Goal: Task Accomplishment & Management: Use online tool/utility

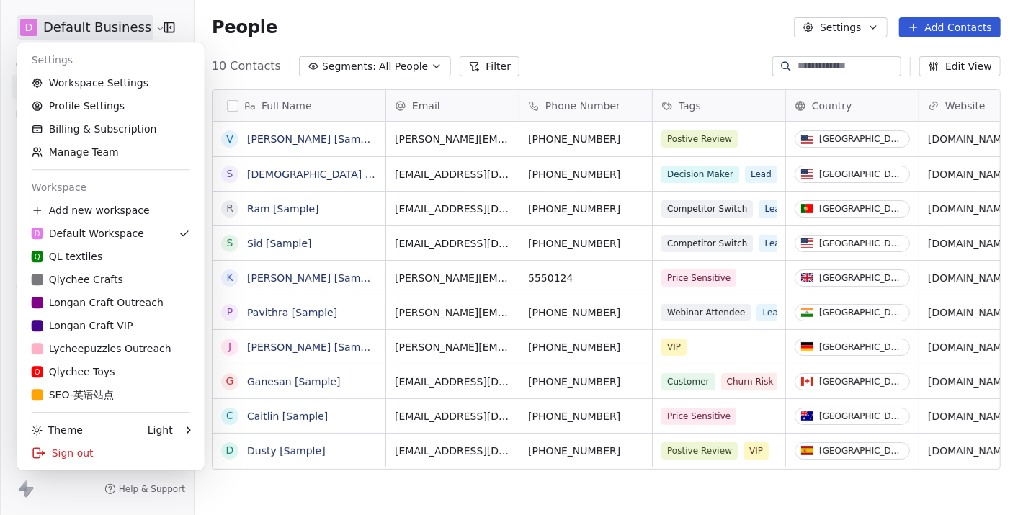
scroll to position [441, 810]
click at [86, 326] on div "Longan Craft VIP" at bounding box center [83, 325] width 102 height 14
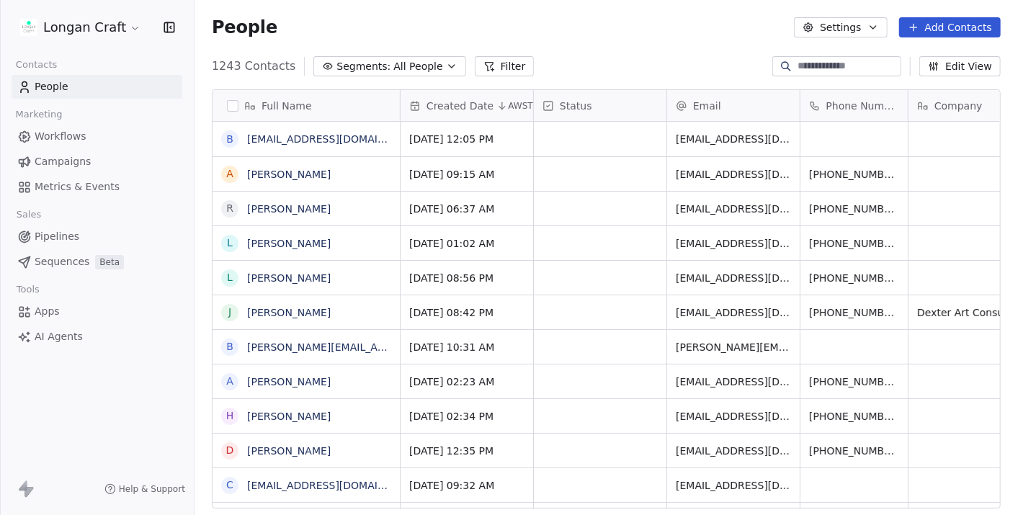
scroll to position [441, 810]
click at [313, 139] on link "[EMAIL_ADDRESS][DOMAIN_NAME]" at bounding box center [335, 139] width 176 height 12
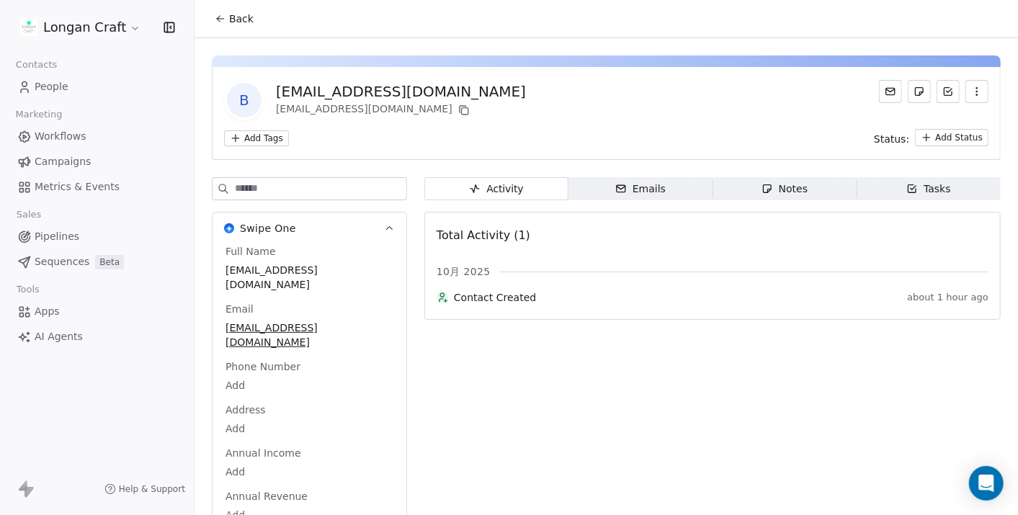
click at [627, 185] on div "Emails" at bounding box center [640, 189] width 50 height 15
click at [885, 91] on icon at bounding box center [891, 92] width 12 height 12
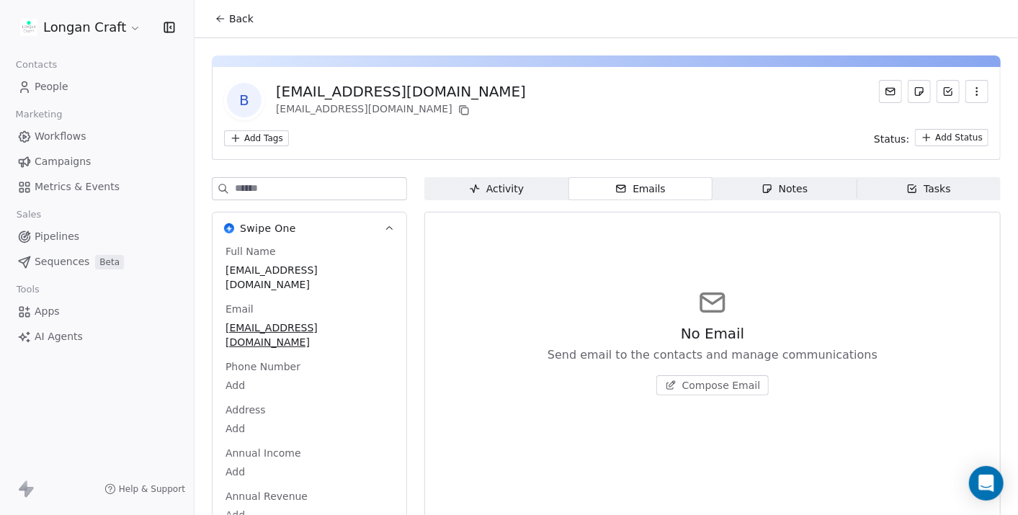
click at [712, 384] on span "Compose Email" at bounding box center [721, 385] width 79 height 14
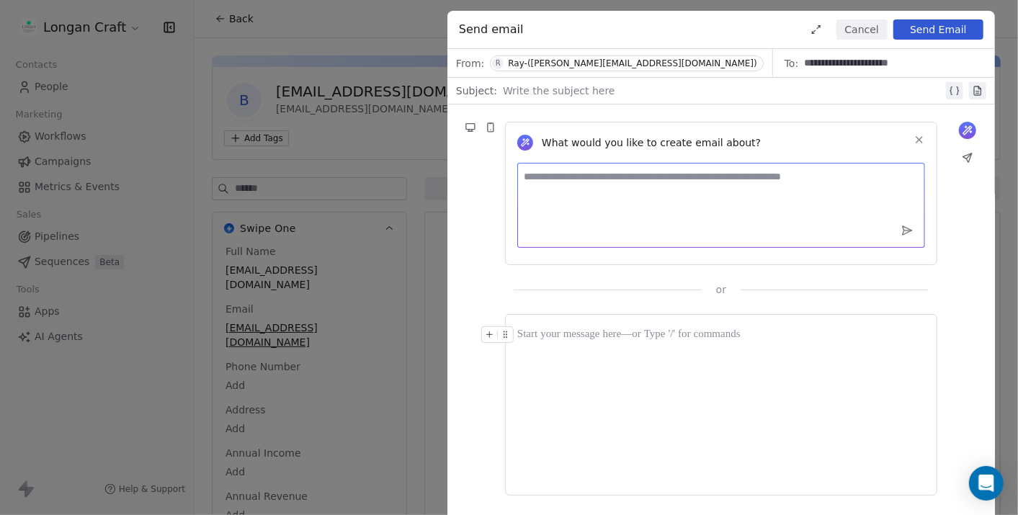
click at [650, 205] on textarea at bounding box center [721, 205] width 408 height 85
click at [621, 352] on div at bounding box center [721, 404] width 408 height 157
click at [663, 189] on textarea at bounding box center [721, 205] width 408 height 85
click at [645, 61] on div "From: [PERSON_NAME]-([PERSON_NAME][EMAIL_ADDRESS][DOMAIN_NAME])" at bounding box center [610, 63] width 326 height 28
click at [607, 88] on div at bounding box center [723, 90] width 440 height 17
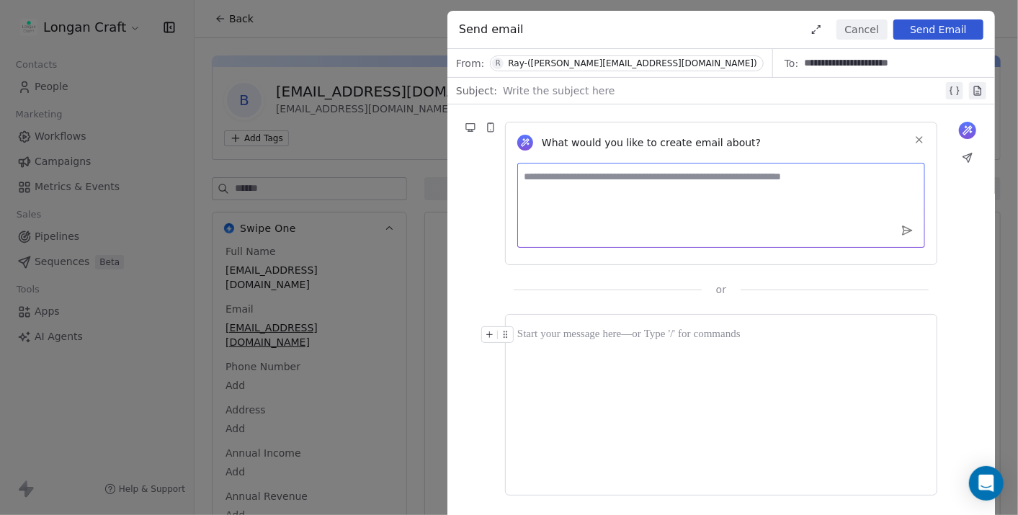
click at [626, 206] on textarea at bounding box center [721, 205] width 408 height 85
click at [734, 107] on div "What would you like to create email about? or" at bounding box center [720, 200] width 547 height 192
click at [853, 24] on button "Cancel" at bounding box center [861, 29] width 51 height 20
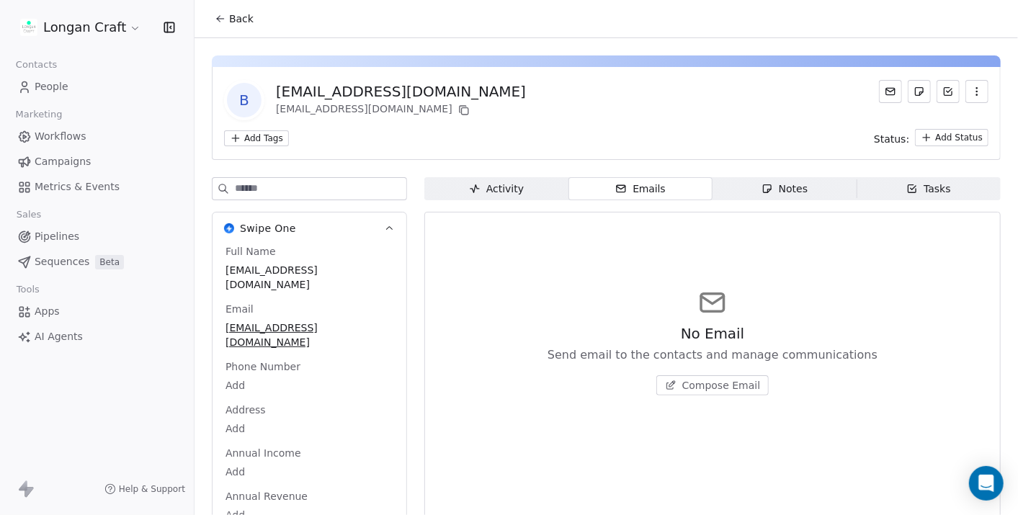
click at [769, 176] on div "b [EMAIL_ADDRESS][DOMAIN_NAME] [EMAIL_ADDRESS][DOMAIN_NAME] Add Tags Status: Ad…" at bounding box center [605, 325] width 823 height 574
click at [771, 184] on div "Notes" at bounding box center [784, 189] width 46 height 15
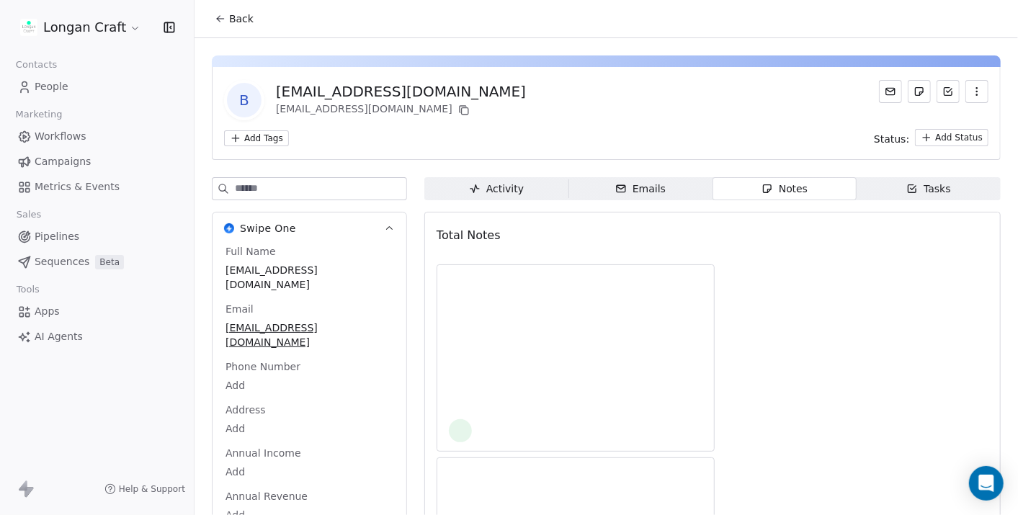
click at [934, 182] on div "Tasks" at bounding box center [928, 189] width 45 height 15
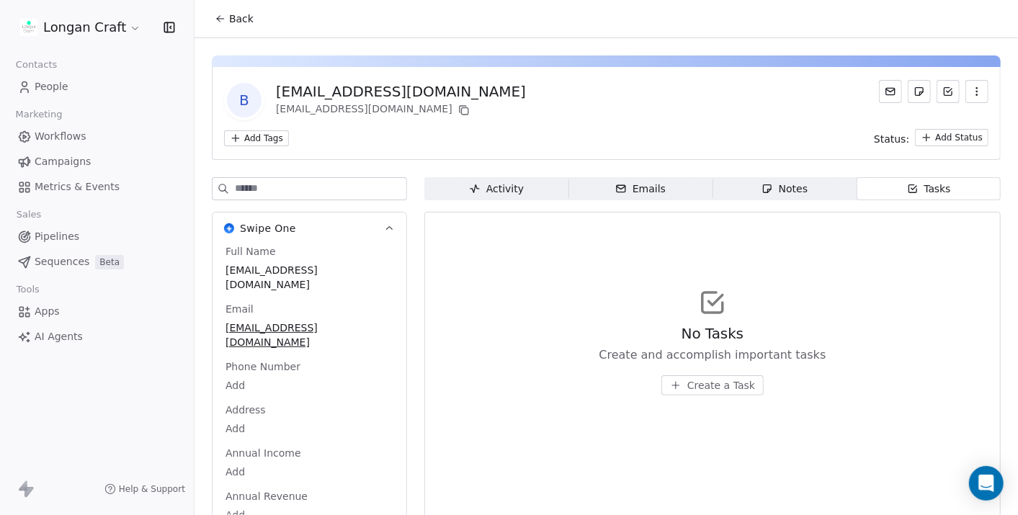
click at [491, 186] on div "Activity" at bounding box center [496, 189] width 55 height 15
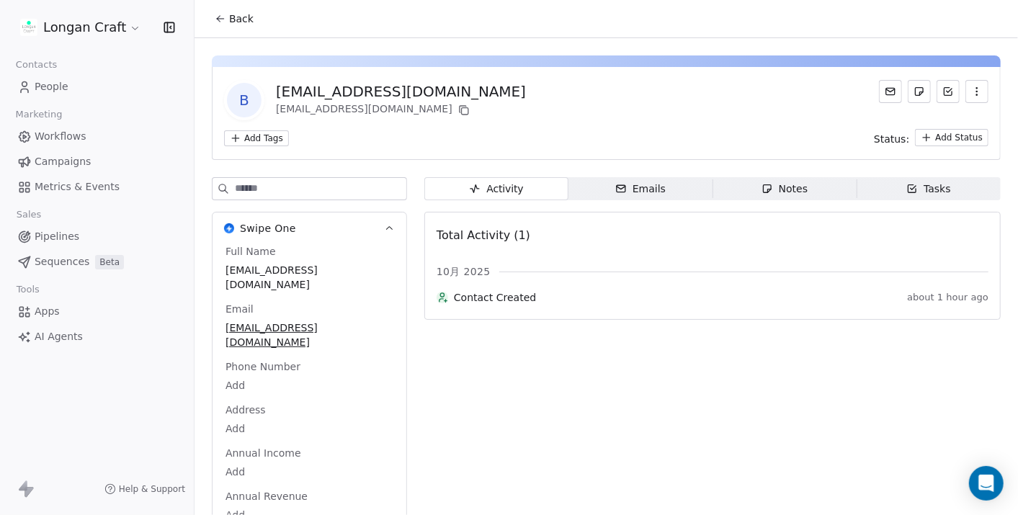
click at [63, 236] on span "Pipelines" at bounding box center [57, 236] width 45 height 15
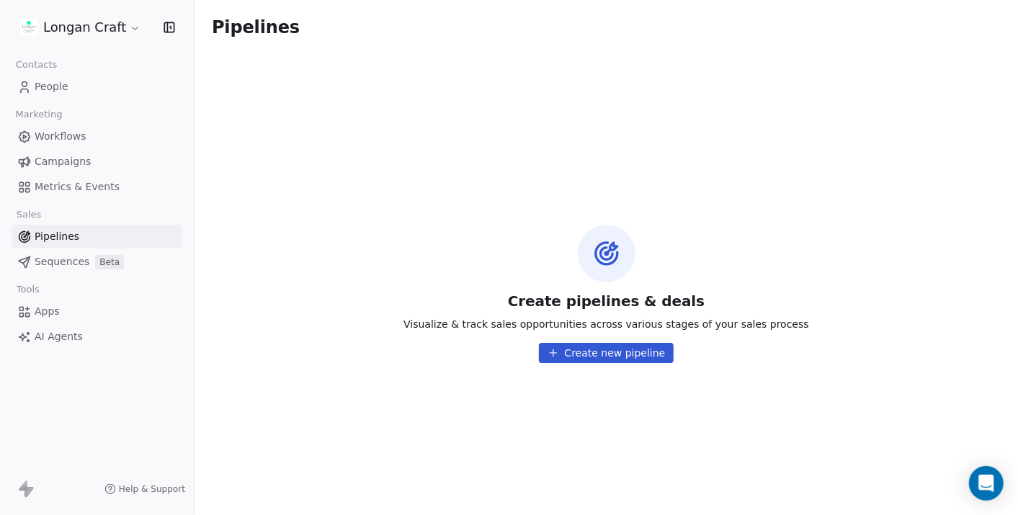
click at [70, 249] on div "Pipelines Sequences Beta" at bounding box center [97, 249] width 171 height 49
click at [60, 266] on span "Sequences" at bounding box center [62, 261] width 55 height 15
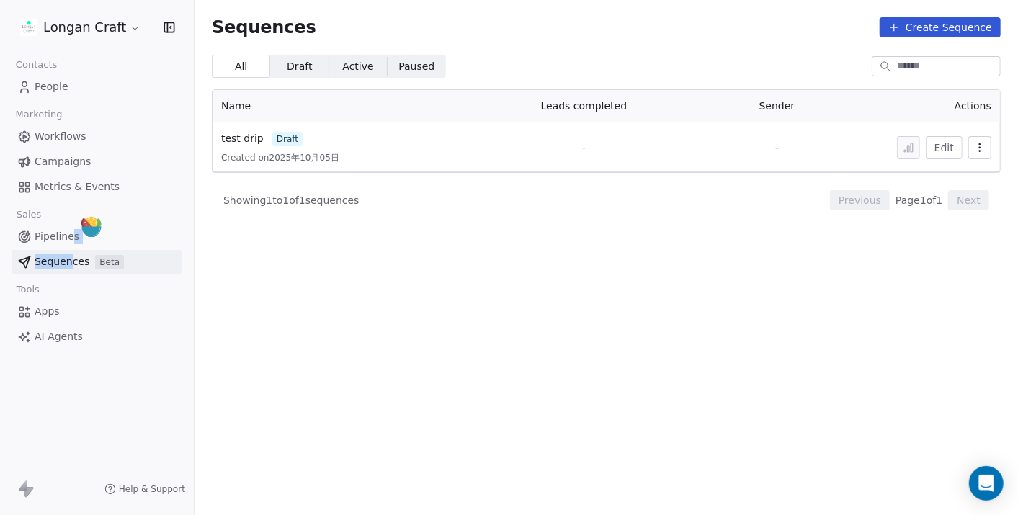
click at [59, 133] on span "Workflows" at bounding box center [61, 136] width 52 height 15
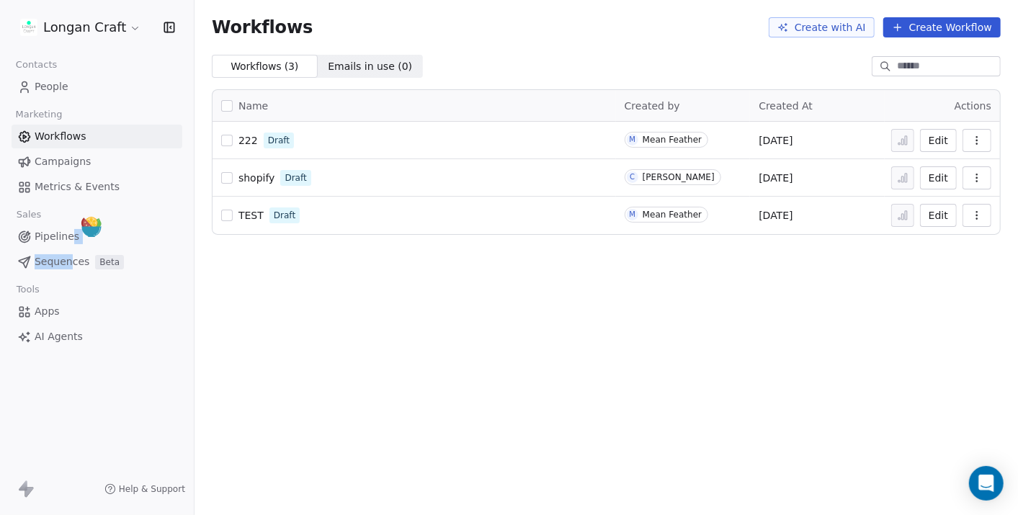
click at [58, 88] on span "People" at bounding box center [52, 86] width 34 height 15
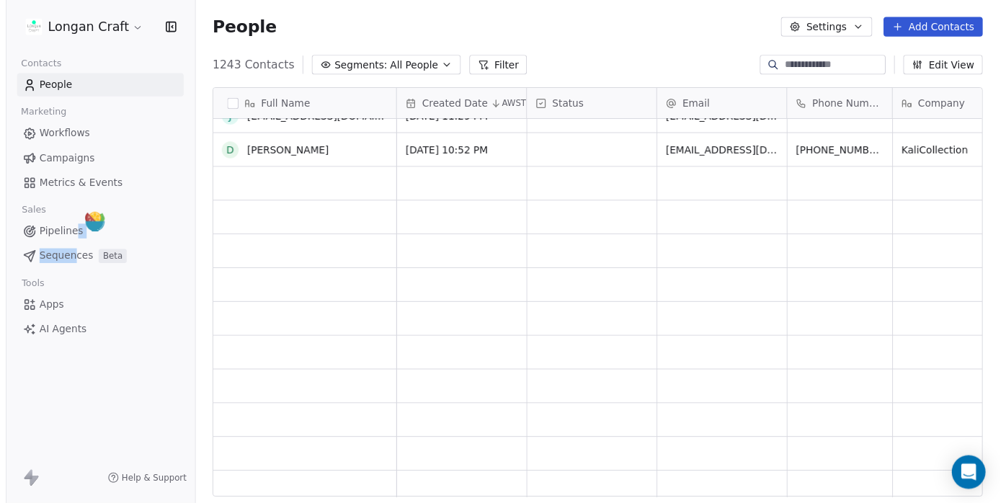
scroll to position [1681, 0]
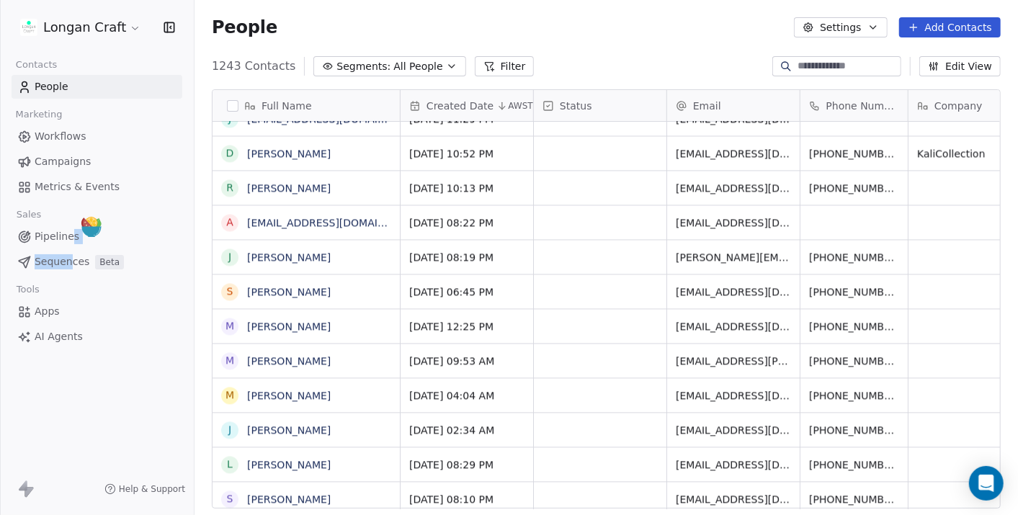
click at [66, 257] on span "Sequences" at bounding box center [62, 261] width 55 height 15
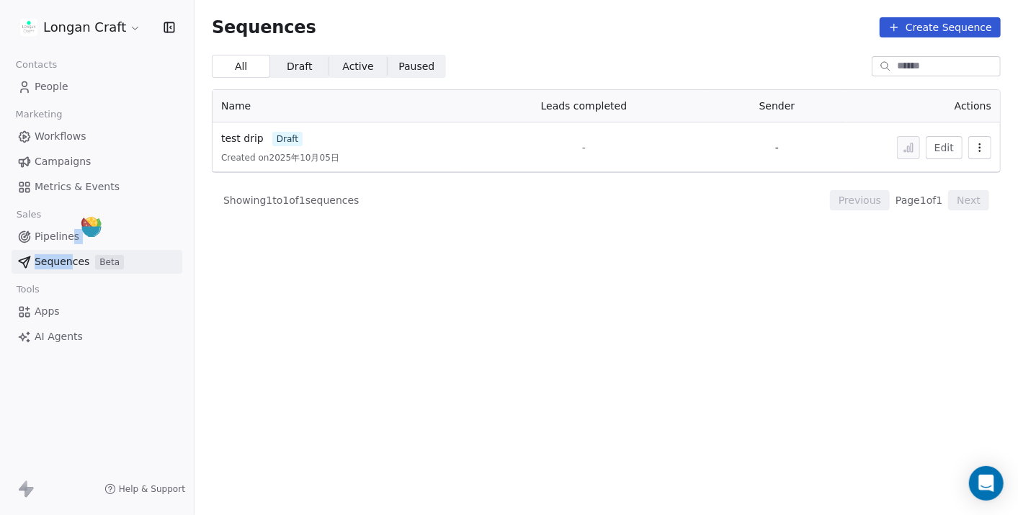
click at [37, 235] on span "Pipelines" at bounding box center [57, 236] width 45 height 15
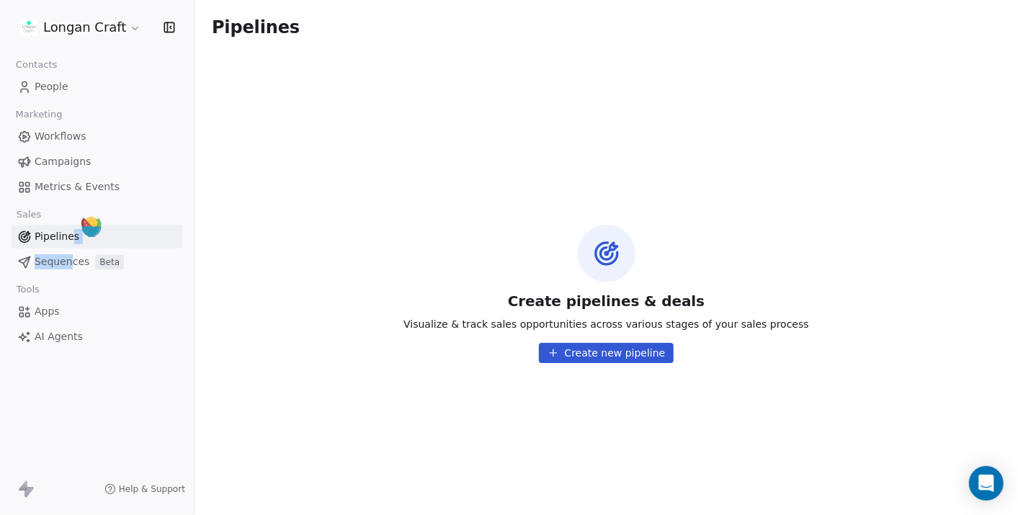
click at [75, 139] on span "Workflows" at bounding box center [61, 136] width 52 height 15
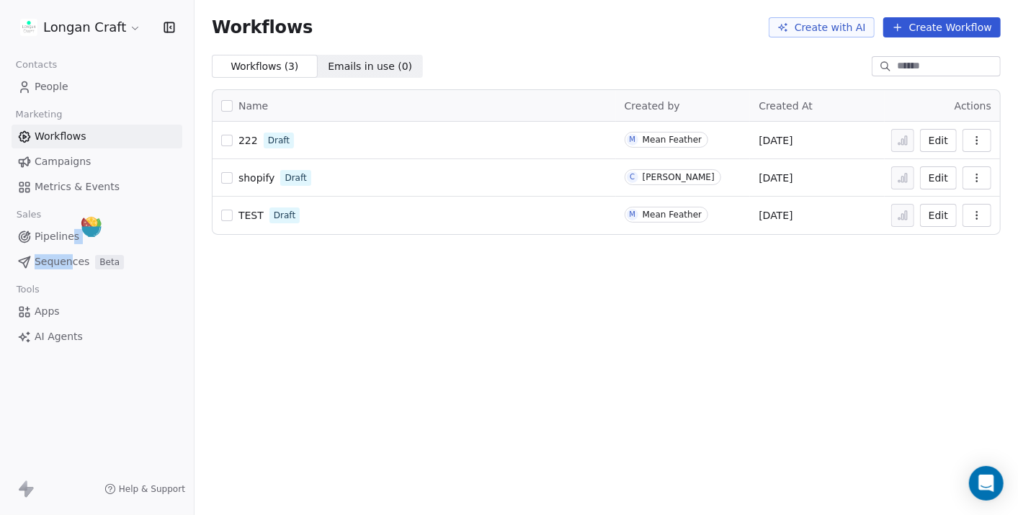
click at [53, 161] on span "Campaigns" at bounding box center [63, 161] width 56 height 15
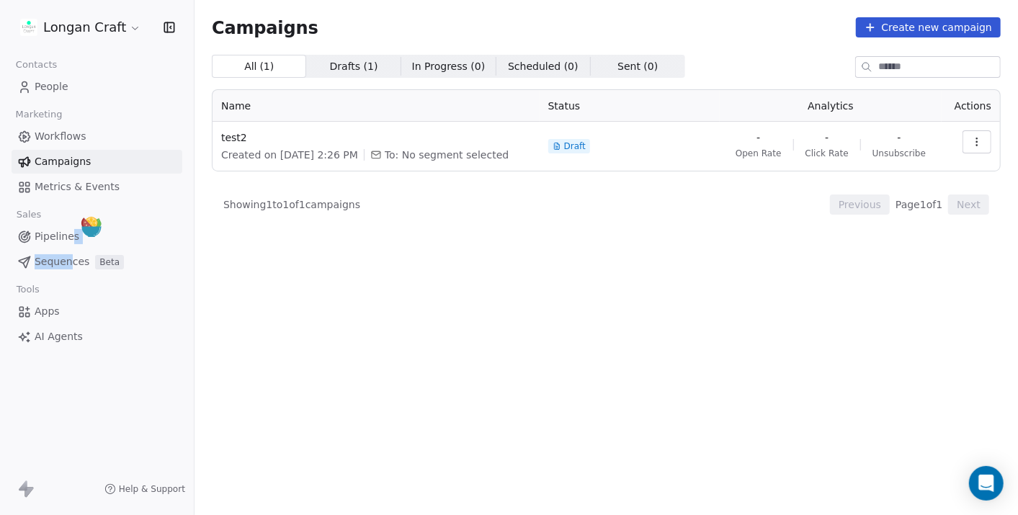
click at [61, 263] on span "Sequences" at bounding box center [62, 261] width 55 height 15
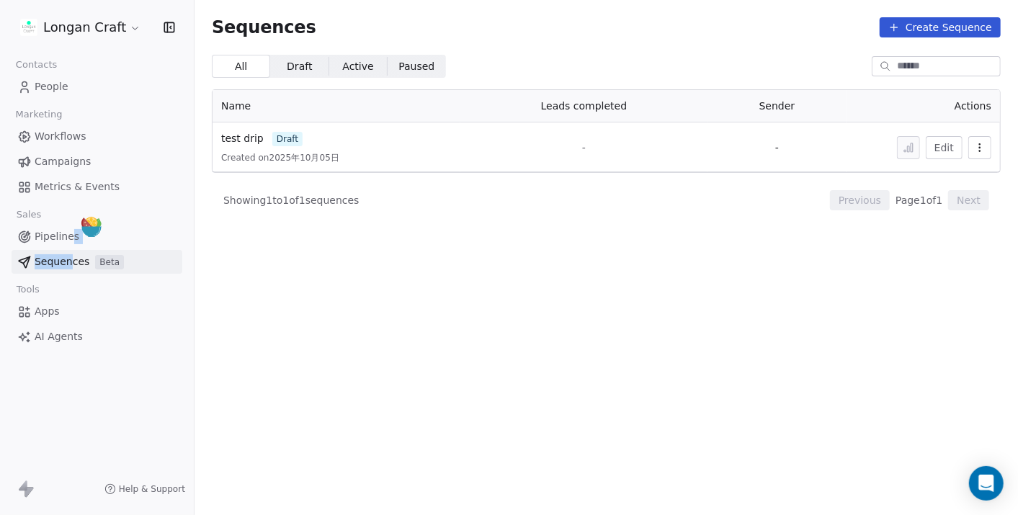
click at [933, 29] on button "Create Sequence" at bounding box center [940, 27] width 121 height 20
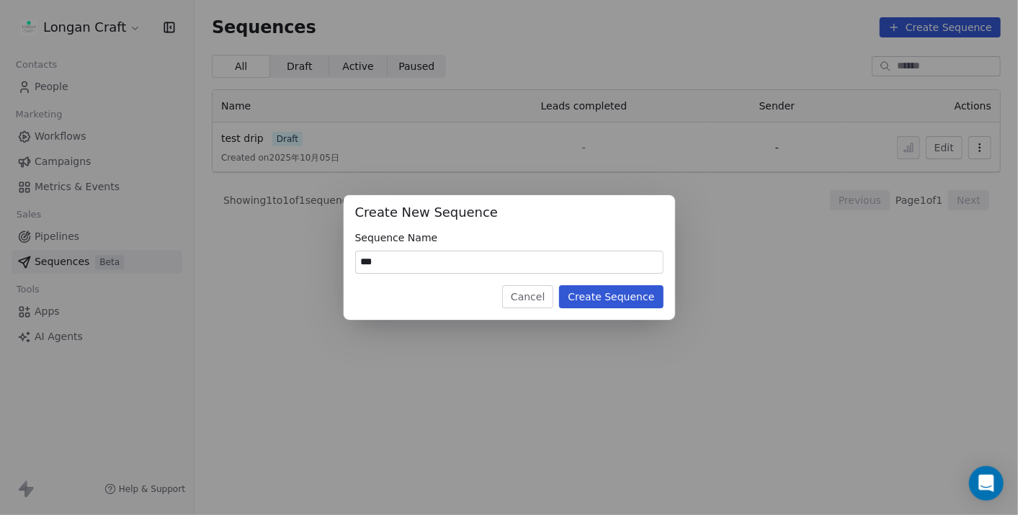
type input "***"
click at [600, 297] on button "Create Sequence" at bounding box center [611, 296] width 104 height 23
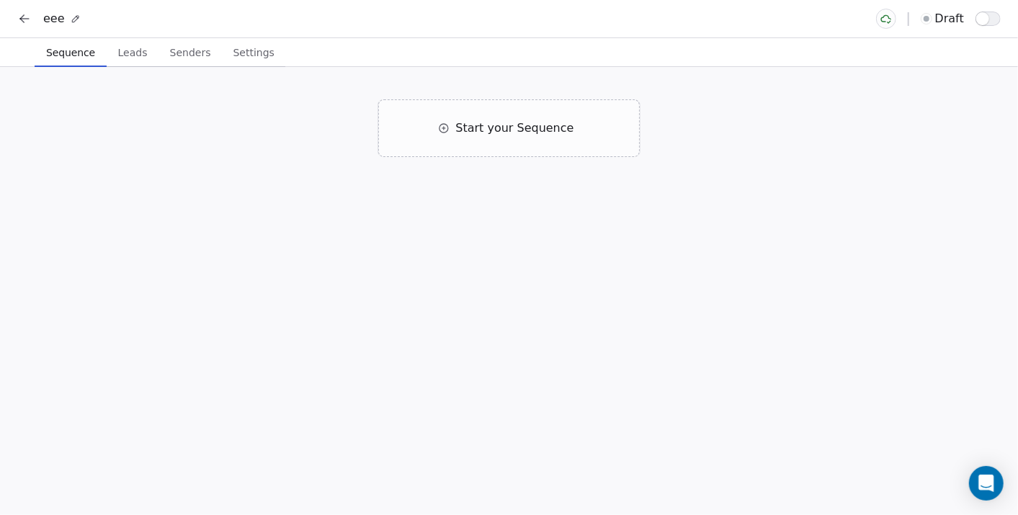
click at [171, 62] on span "Senders" at bounding box center [190, 52] width 53 height 20
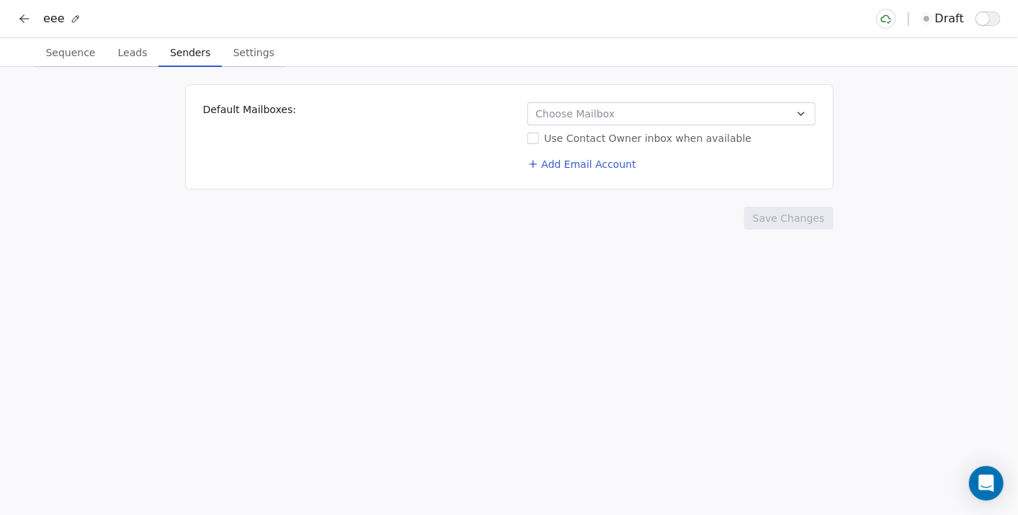
click at [645, 99] on div "Default Mailboxes: Choose Mailbox Use Contact Owner inbox when available Add Em…" at bounding box center [509, 136] width 648 height 105
click at [644, 109] on button "Choose Mailbox" at bounding box center [671, 113] width 288 height 23
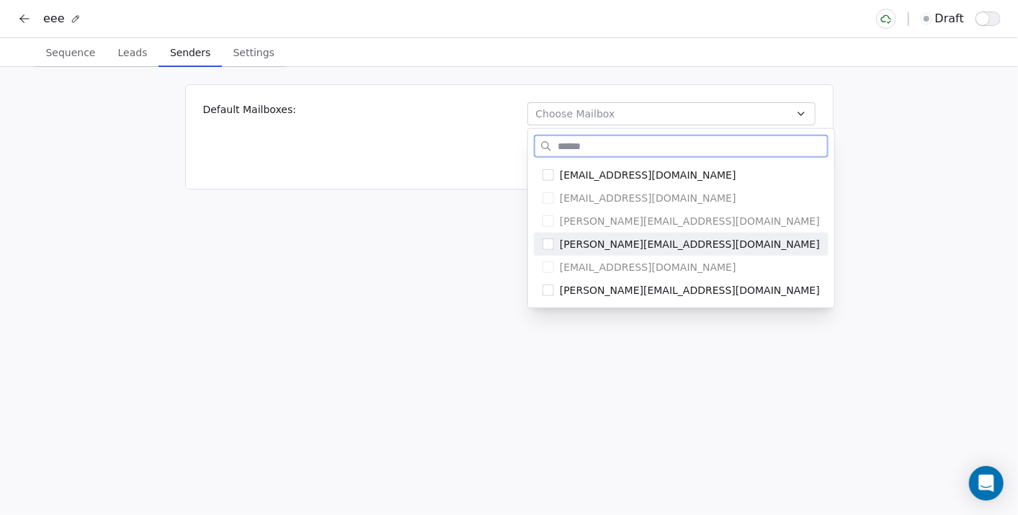
click at [620, 249] on span "[PERSON_NAME][EMAIL_ADDRESS][DOMAIN_NAME]" at bounding box center [690, 244] width 260 height 14
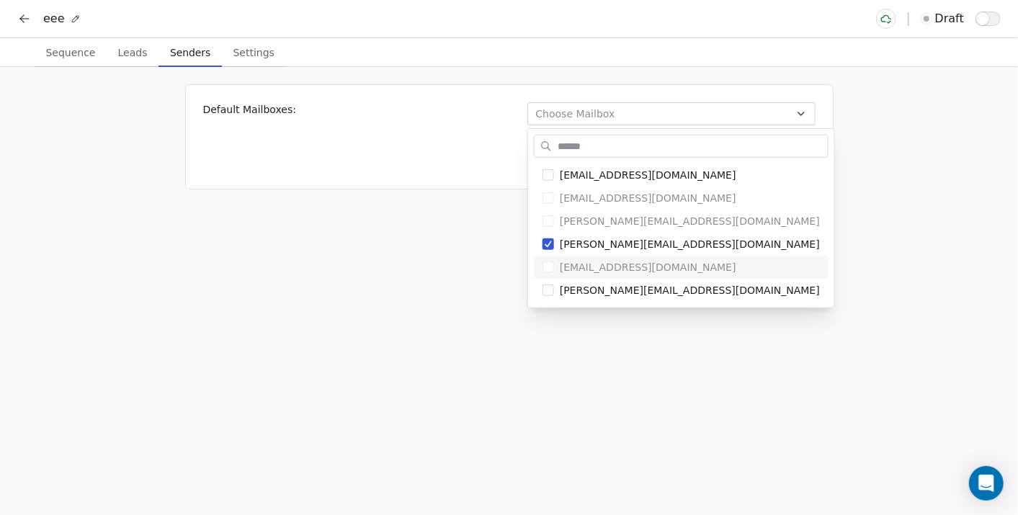
click at [407, 276] on html "eee draft Sequence Sequence Leads Leads Senders Senders Settings Settings Defau…" at bounding box center [509, 257] width 1018 height 515
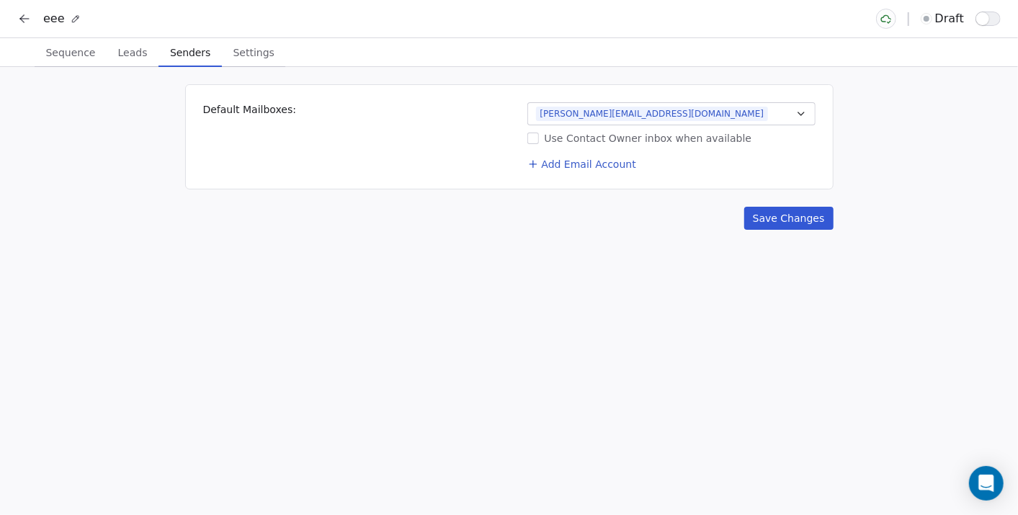
click at [545, 165] on button "Add Email Account" at bounding box center [582, 164] width 120 height 20
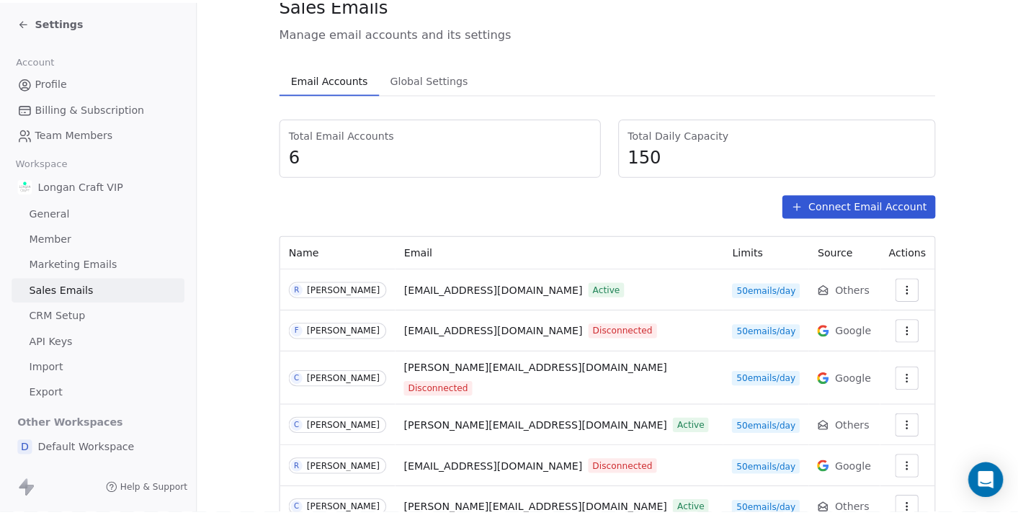
scroll to position [89, 0]
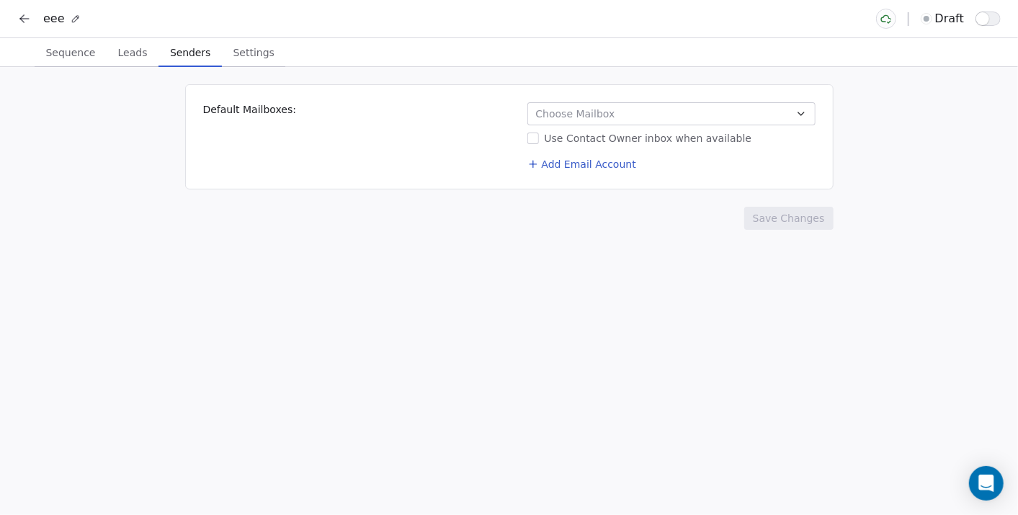
click at [130, 58] on span "Leads" at bounding box center [132, 52] width 41 height 20
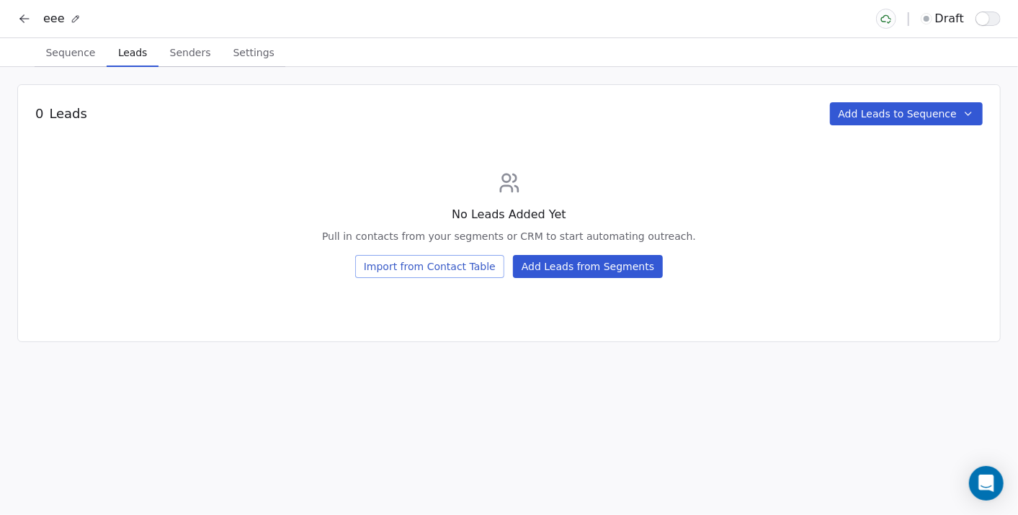
click at [166, 61] on span "Senders" at bounding box center [190, 52] width 53 height 20
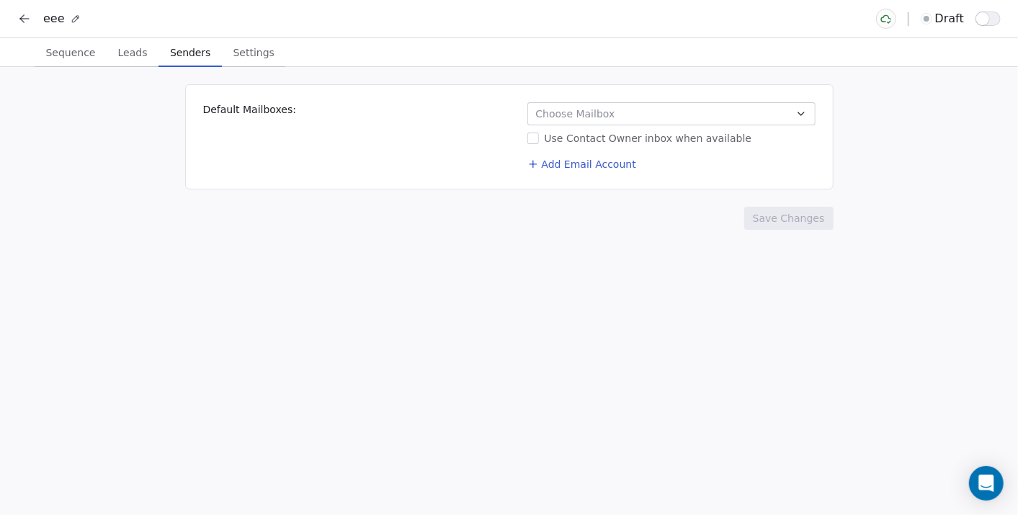
click at [226, 64] on button "Settings Settings" at bounding box center [253, 52] width 63 height 29
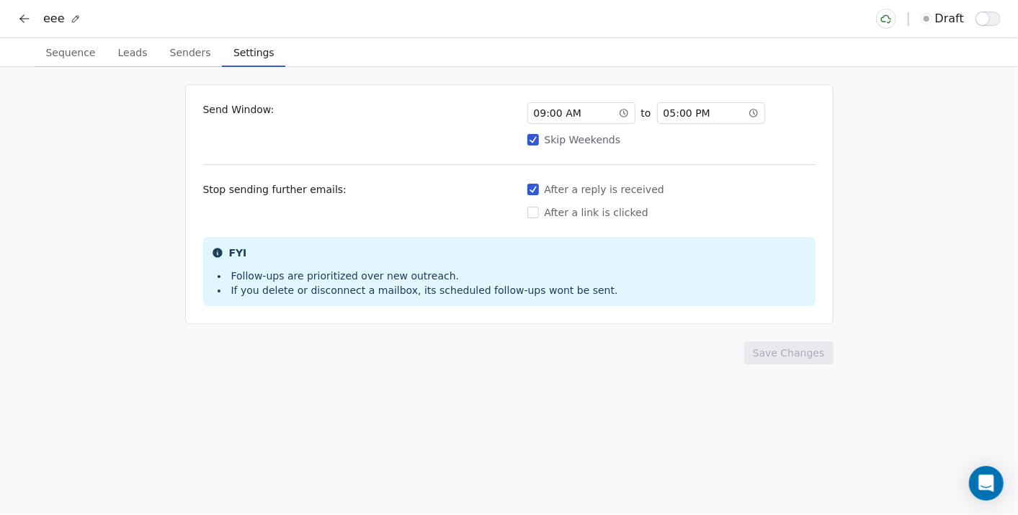
click at [85, 61] on span "Sequence" at bounding box center [70, 52] width 61 height 20
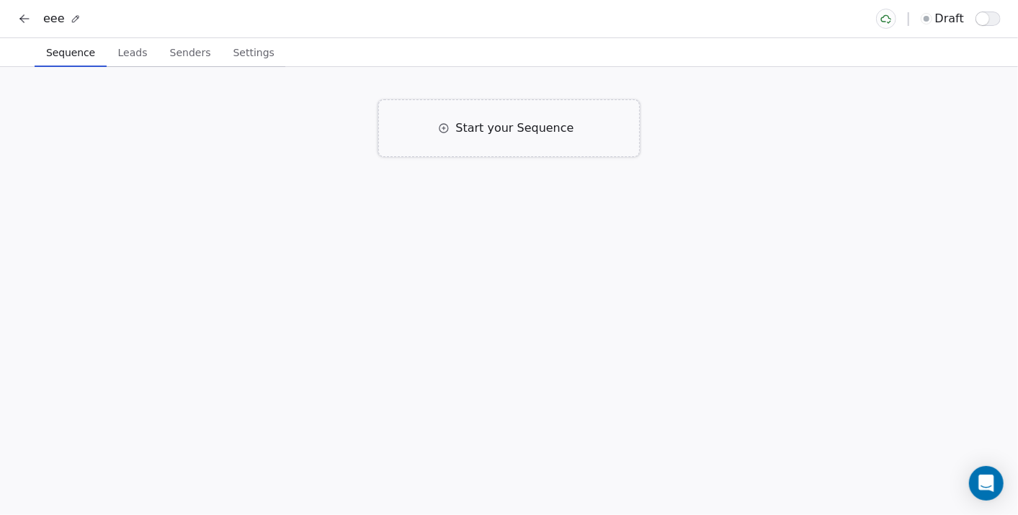
click at [531, 125] on span "Start your Sequence" at bounding box center [514, 128] width 118 height 17
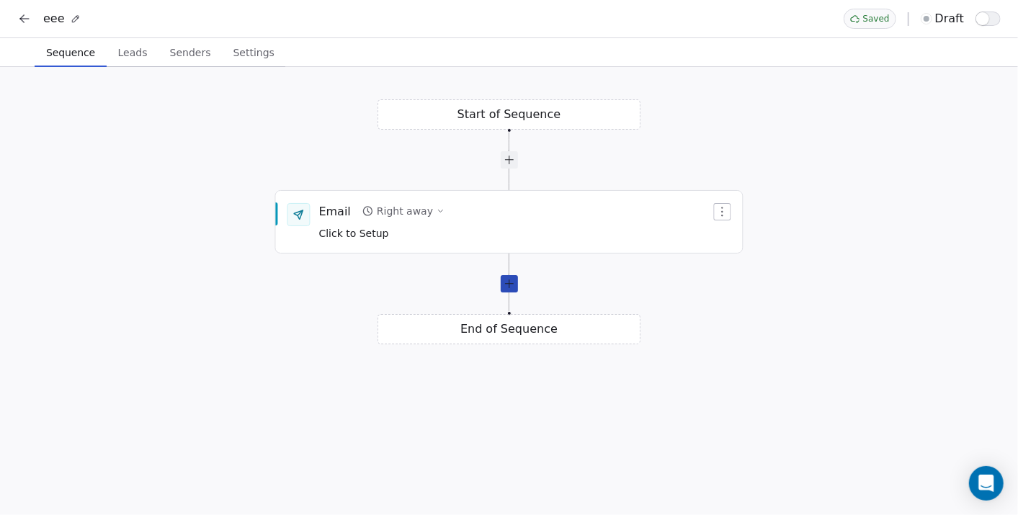
click at [511, 292] on div at bounding box center [508, 283] width 263 height 17
click at [508, 281] on div at bounding box center [509, 283] width 17 height 17
click at [508, 290] on div at bounding box center [509, 283] width 17 height 17
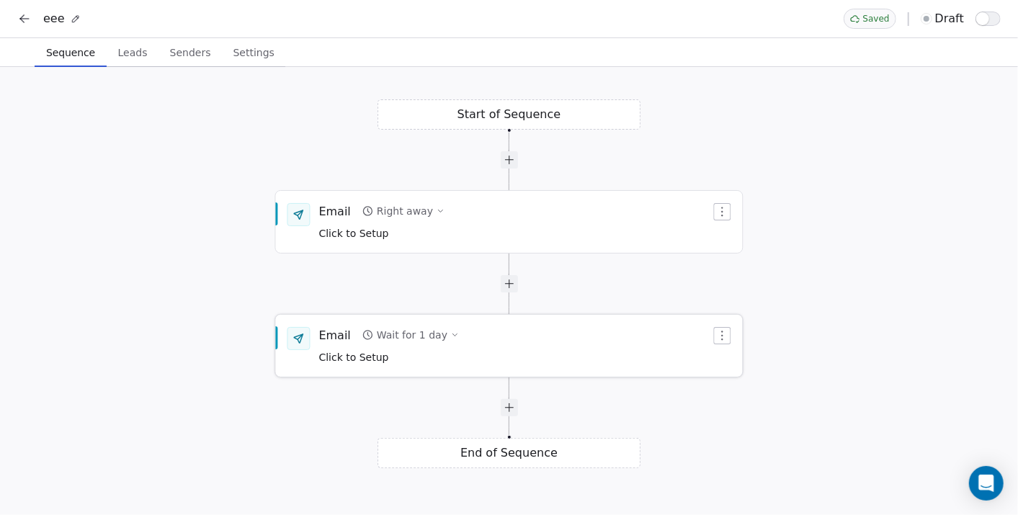
click at [428, 329] on div "Wait for 1 day" at bounding box center [412, 335] width 71 height 14
click at [421, 325] on button "Wait for 1 day" at bounding box center [411, 335] width 108 height 20
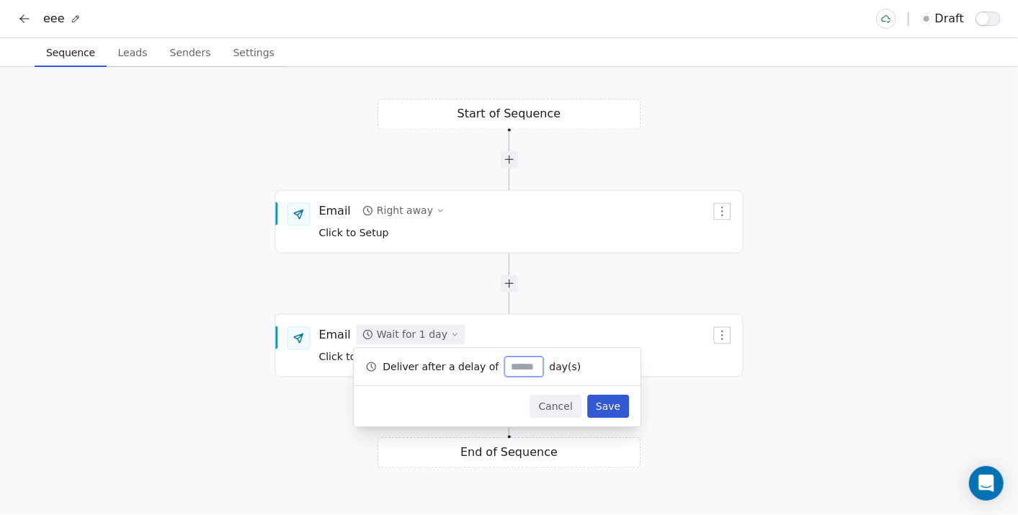
click at [573, 421] on div "Cancel Save" at bounding box center [497, 406] width 287 height 40
click at [541, 408] on button "Cancel" at bounding box center [555, 406] width 51 height 23
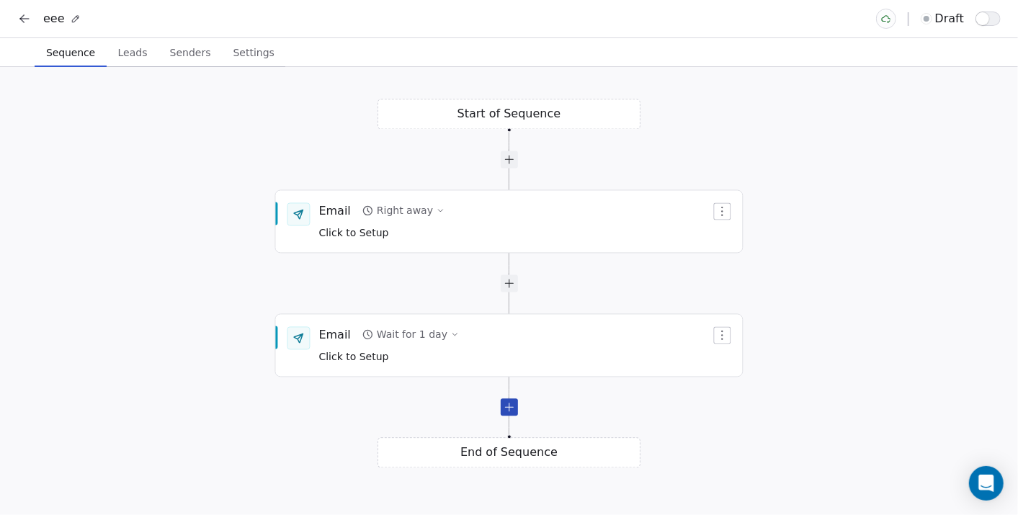
click at [508, 411] on div at bounding box center [509, 407] width 17 height 17
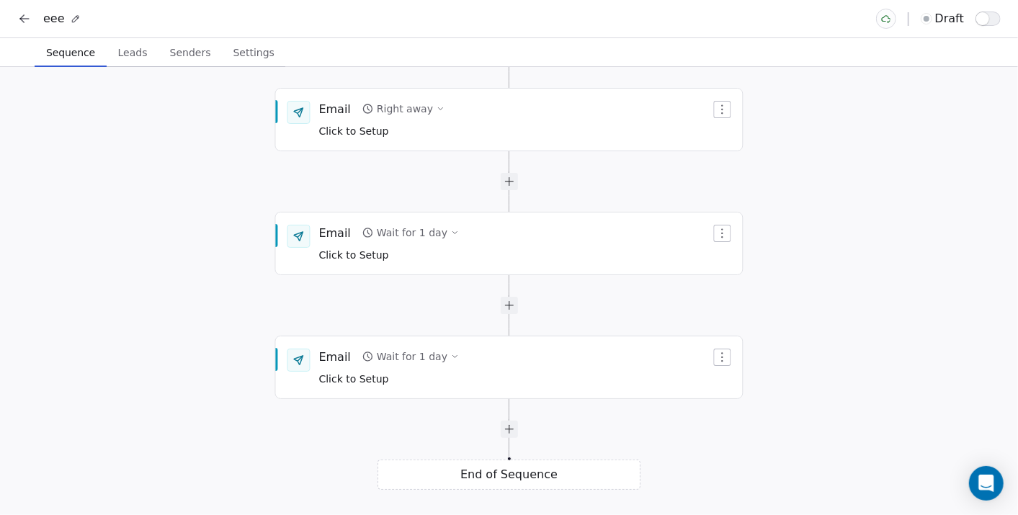
click at [125, 45] on span "Leads" at bounding box center [132, 52] width 41 height 20
click at [127, 48] on span "Leads" at bounding box center [132, 52] width 41 height 20
click at [179, 52] on span "Senders" at bounding box center [190, 52] width 53 height 20
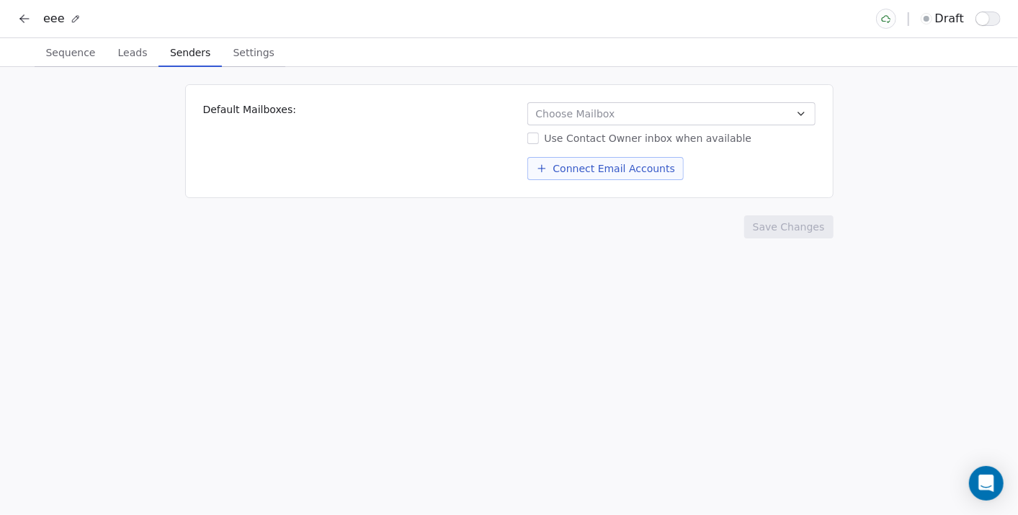
click at [23, 20] on icon at bounding box center [24, 19] width 14 height 14
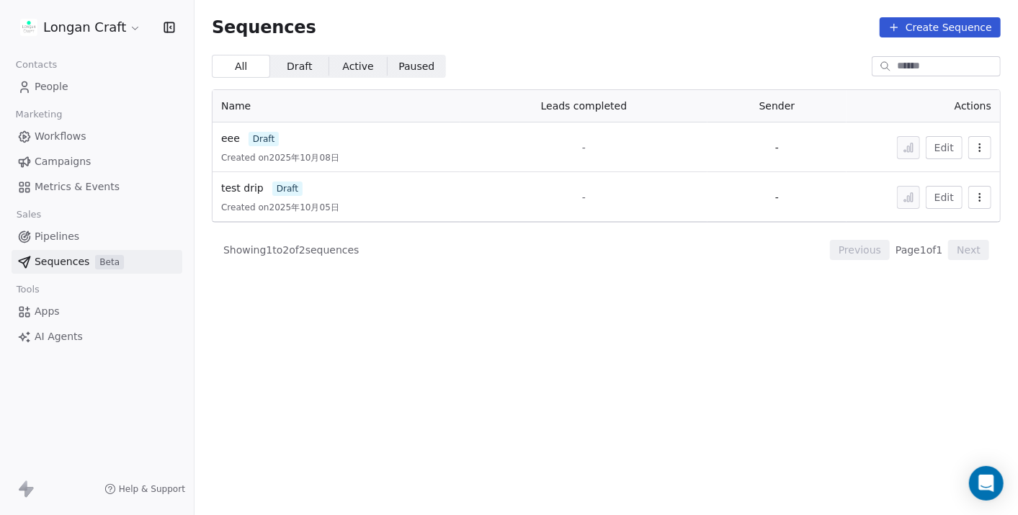
click at [112, 22] on html "Longan Craft Contacts People Marketing Workflows Campaigns Metrics & Events Sal…" at bounding box center [509, 257] width 1018 height 515
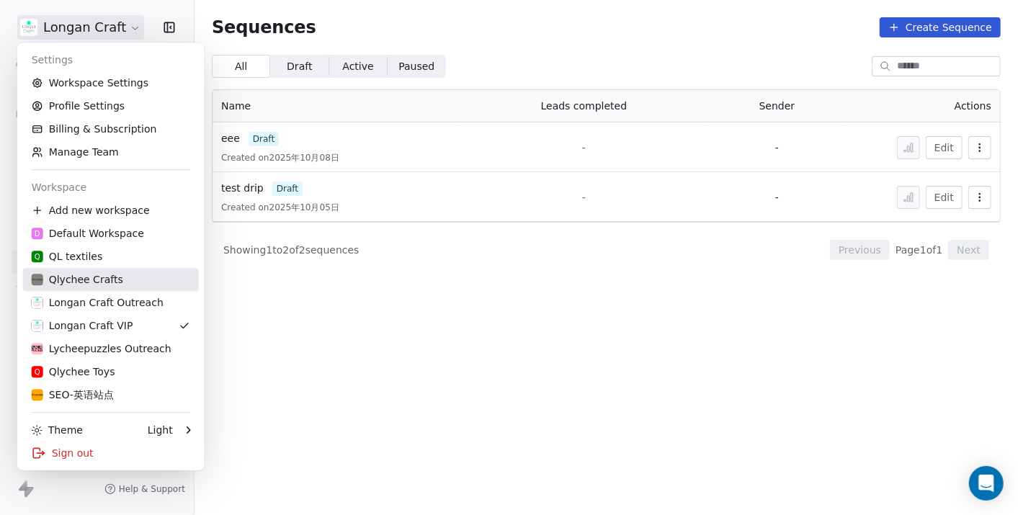
click at [109, 273] on div "Qlychee Crafts" at bounding box center [77, 279] width 91 height 14
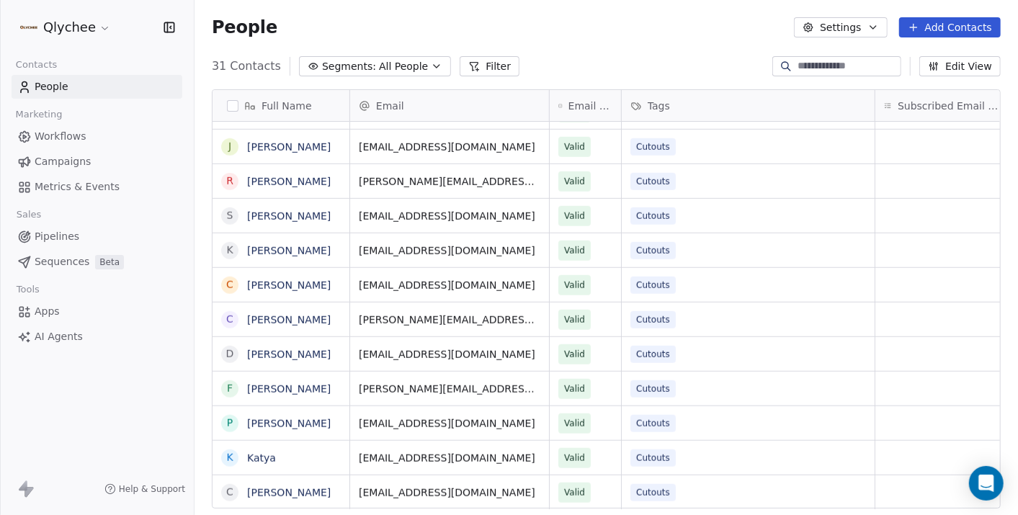
scroll to position [684, 0]
click at [78, 24] on html "Qlychee Contacts People Marketing Workflows Campaigns Metrics & Events Sales Pi…" at bounding box center [509, 257] width 1018 height 515
